Goal: Information Seeking & Learning: Learn about a topic

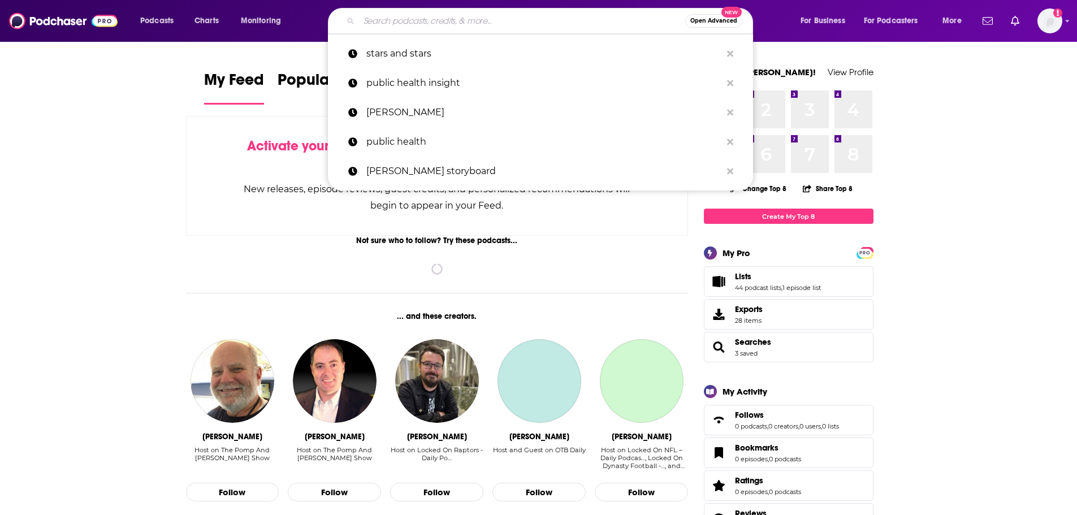
click at [489, 21] on input "Search podcasts, credits, & more..." at bounding box center [522, 21] width 326 height 18
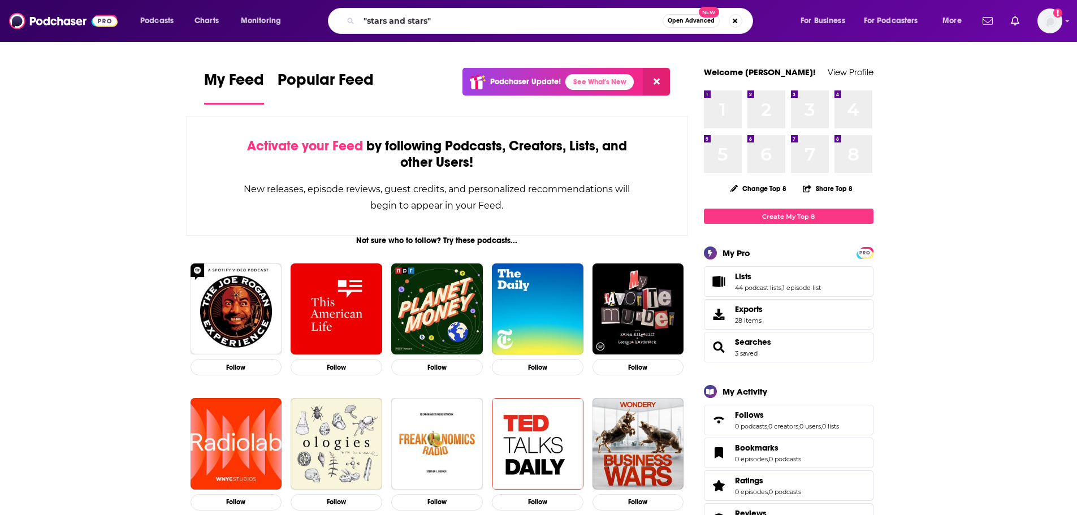
type input ""stars and stars""
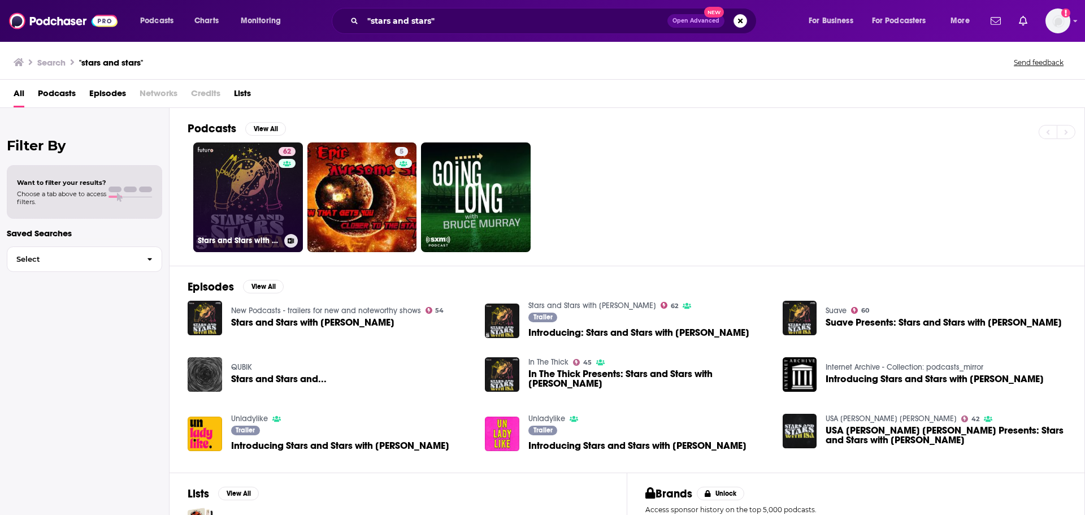
click at [233, 191] on link "62 Stars and Stars with [PERSON_NAME]" at bounding box center [248, 197] width 110 height 110
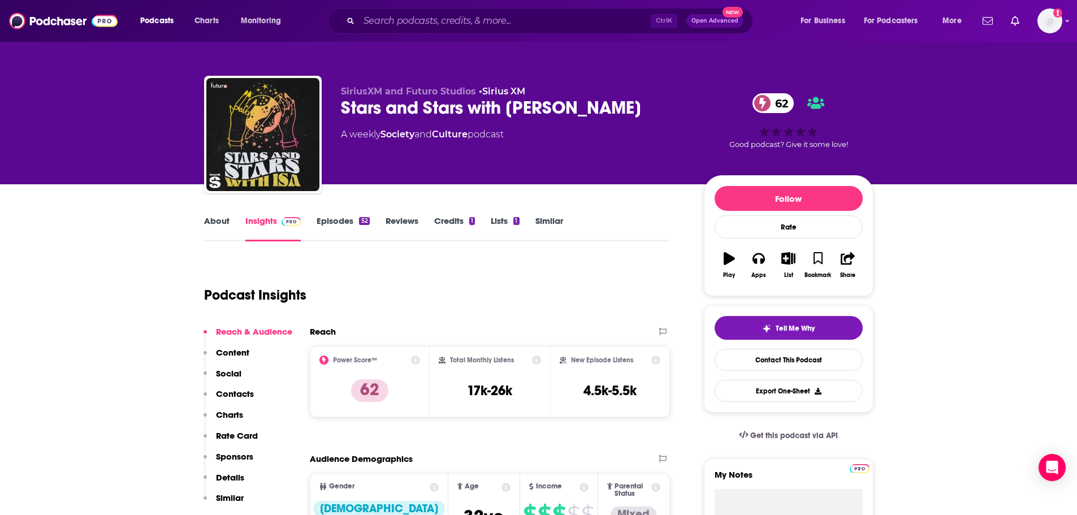
click at [331, 219] on link "Episodes 52" at bounding box center [343, 228] width 53 height 26
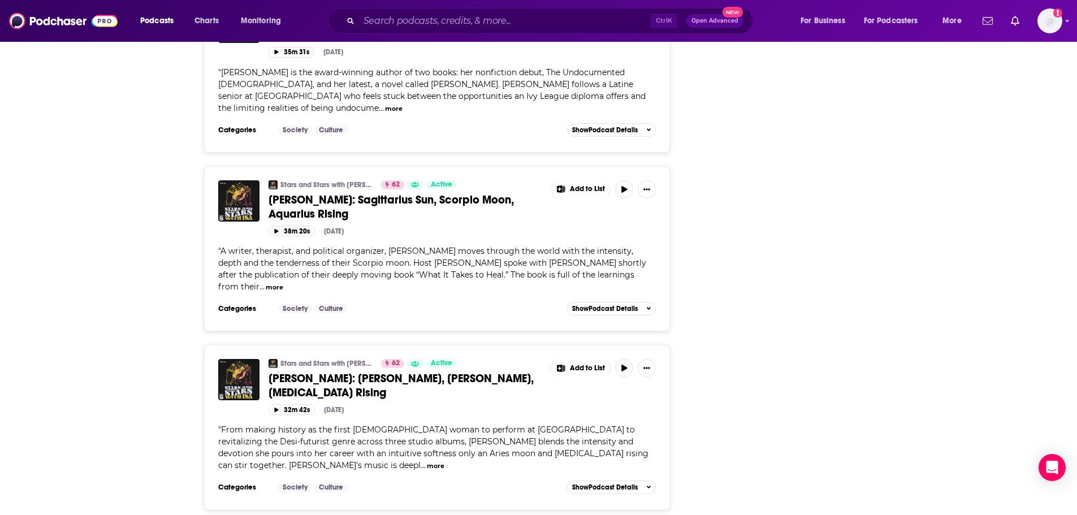
scroll to position [4048, 0]
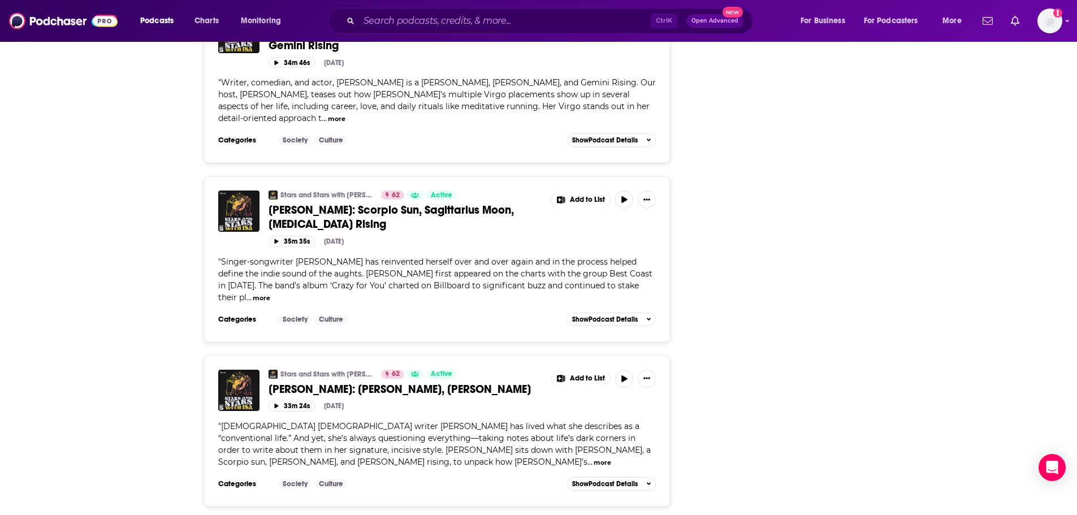
scroll to position [8259, 0]
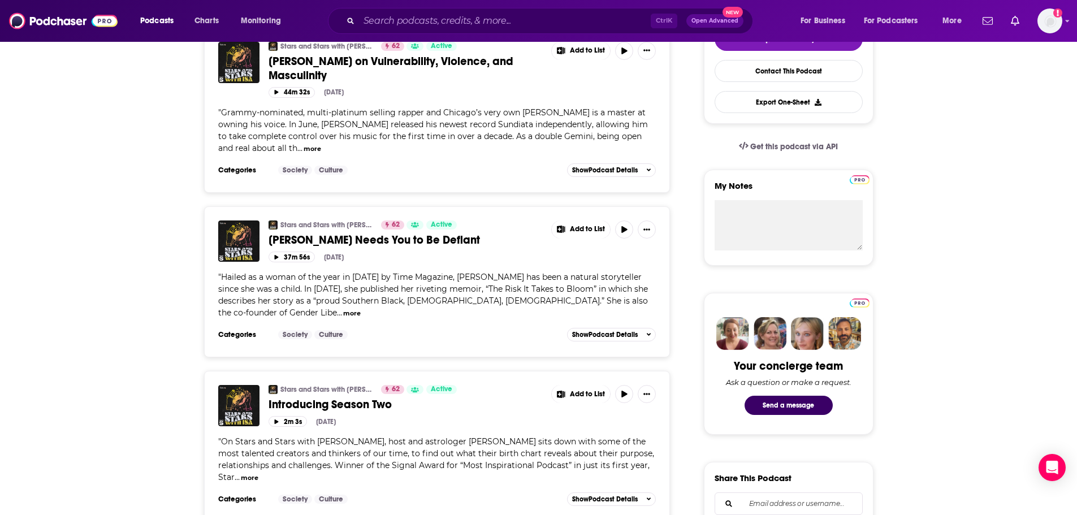
scroll to position [285, 0]
